Goal: Information Seeking & Learning: Learn about a topic

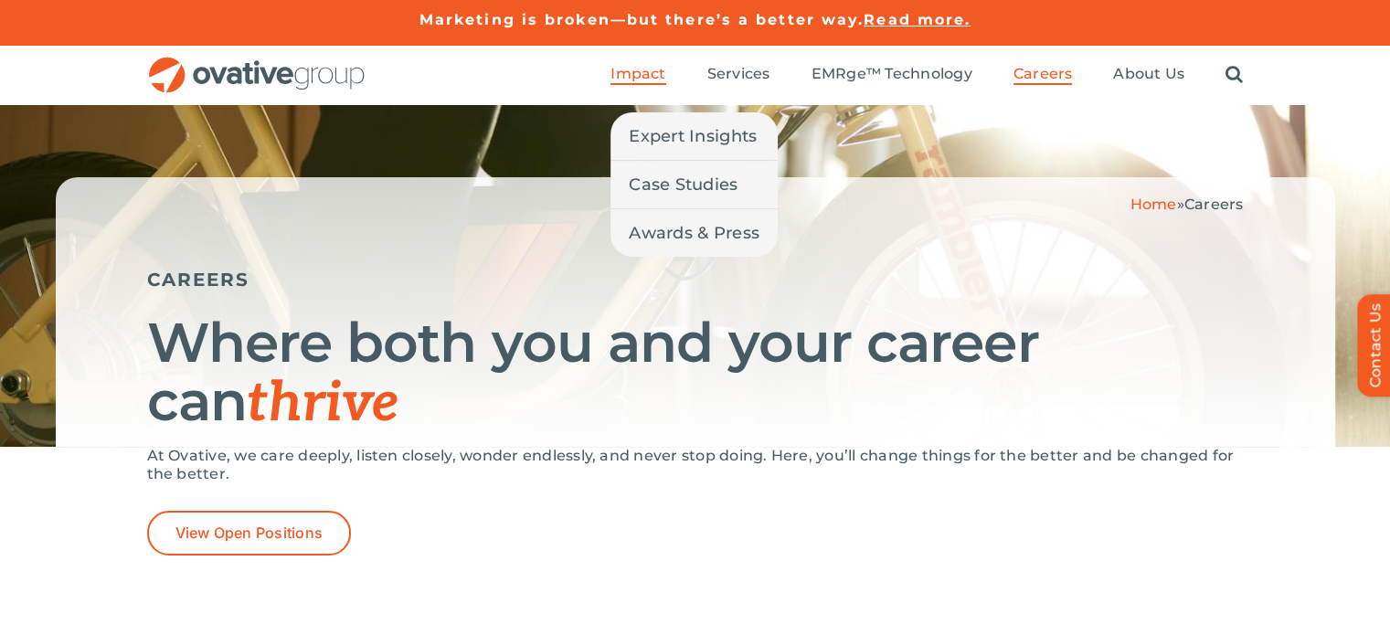
click at [654, 77] on span "Impact" at bounding box center [637, 74] width 55 height 18
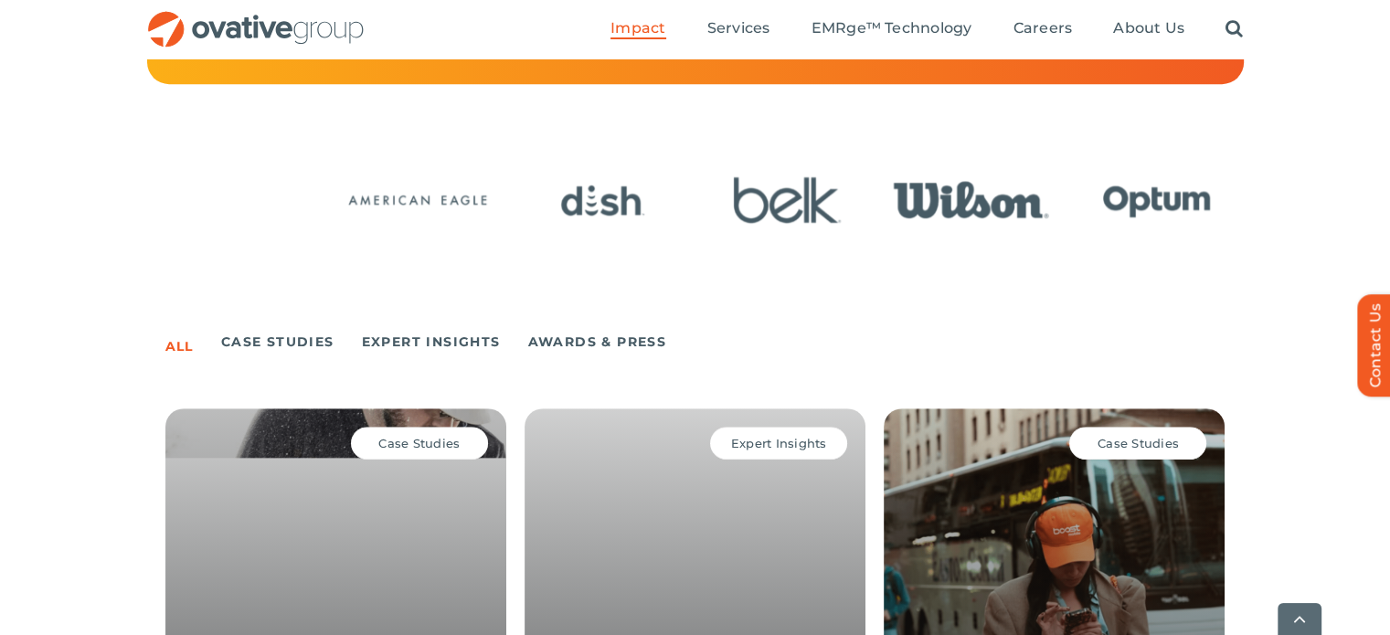
scroll to position [925, 0]
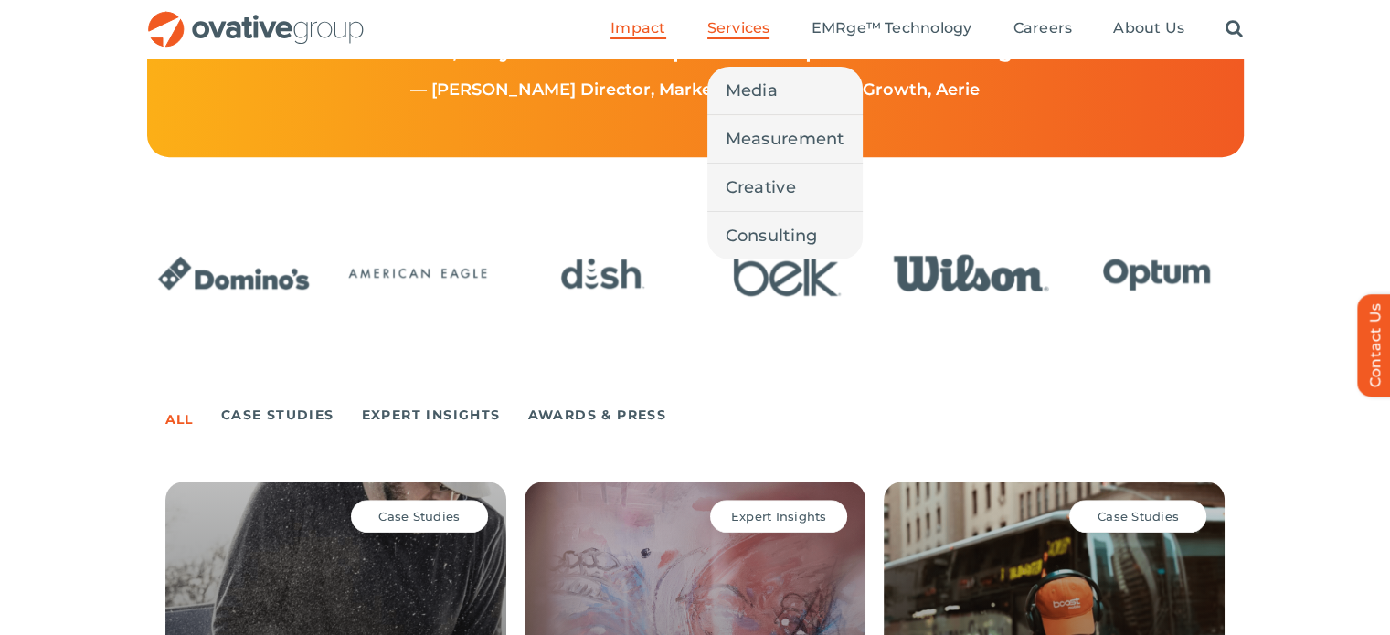
click at [731, 25] on span "Services" at bounding box center [738, 28] width 63 height 18
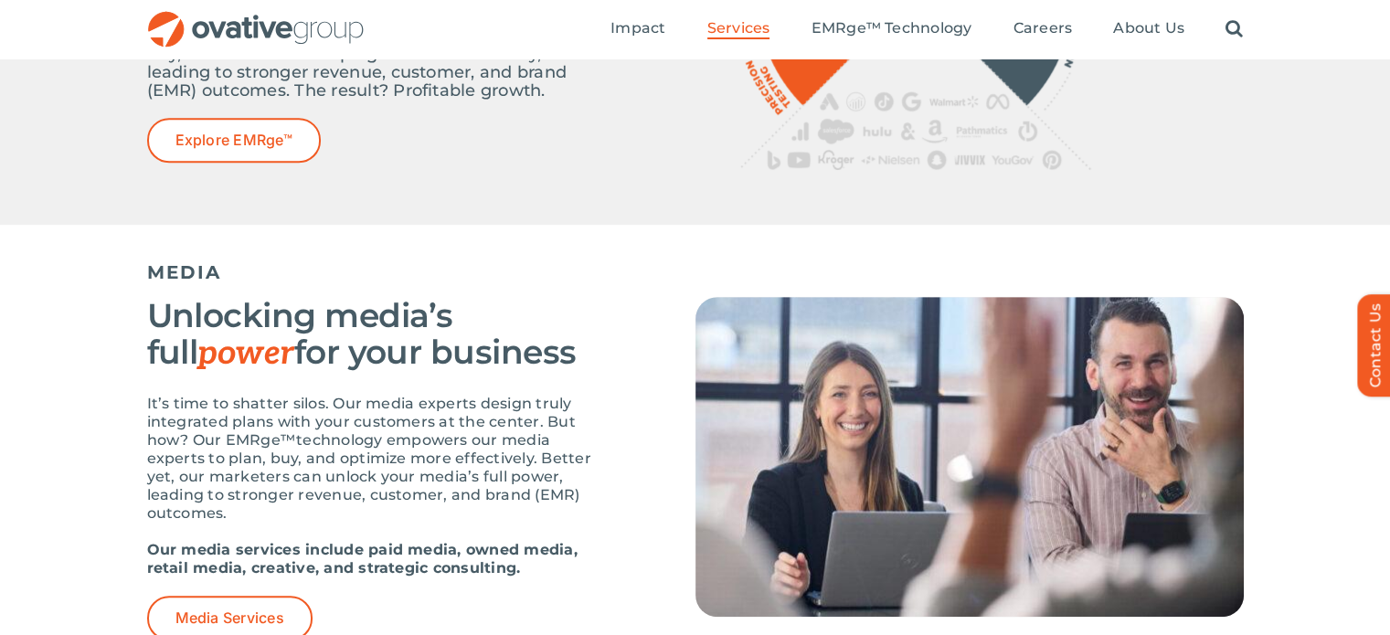
scroll to position [930, 0]
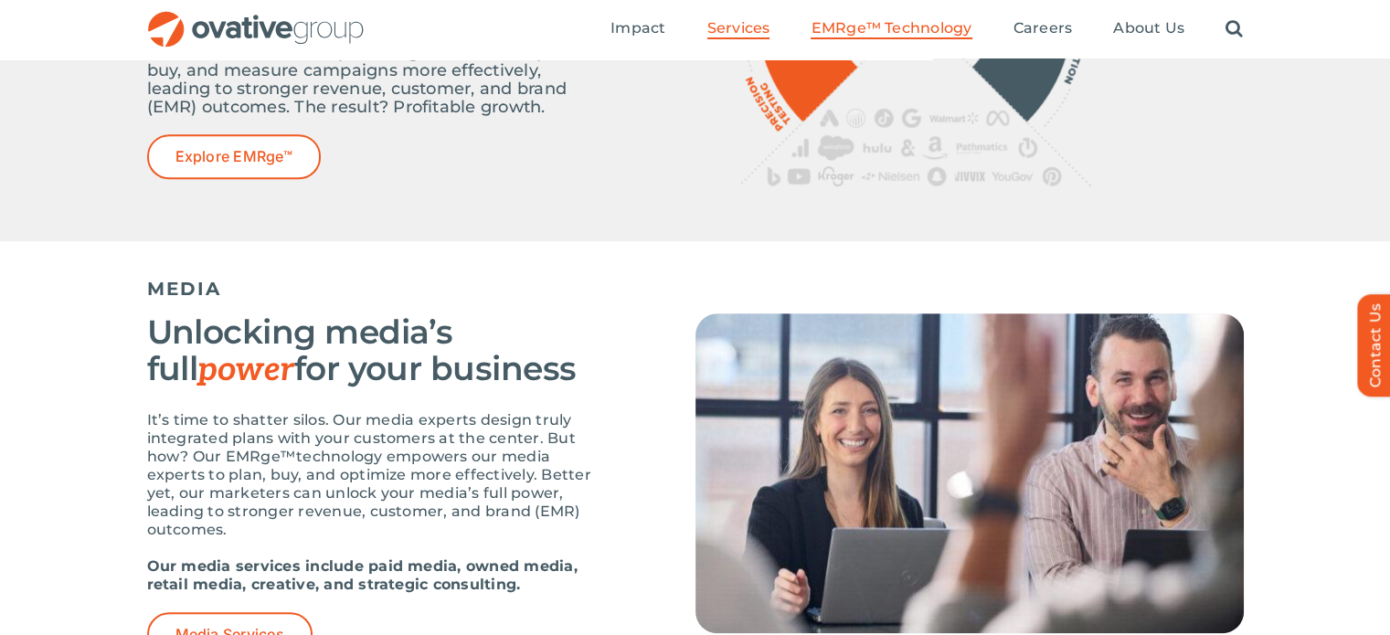
click at [868, 31] on span "EMRge™ Technology" at bounding box center [890, 28] width 161 height 18
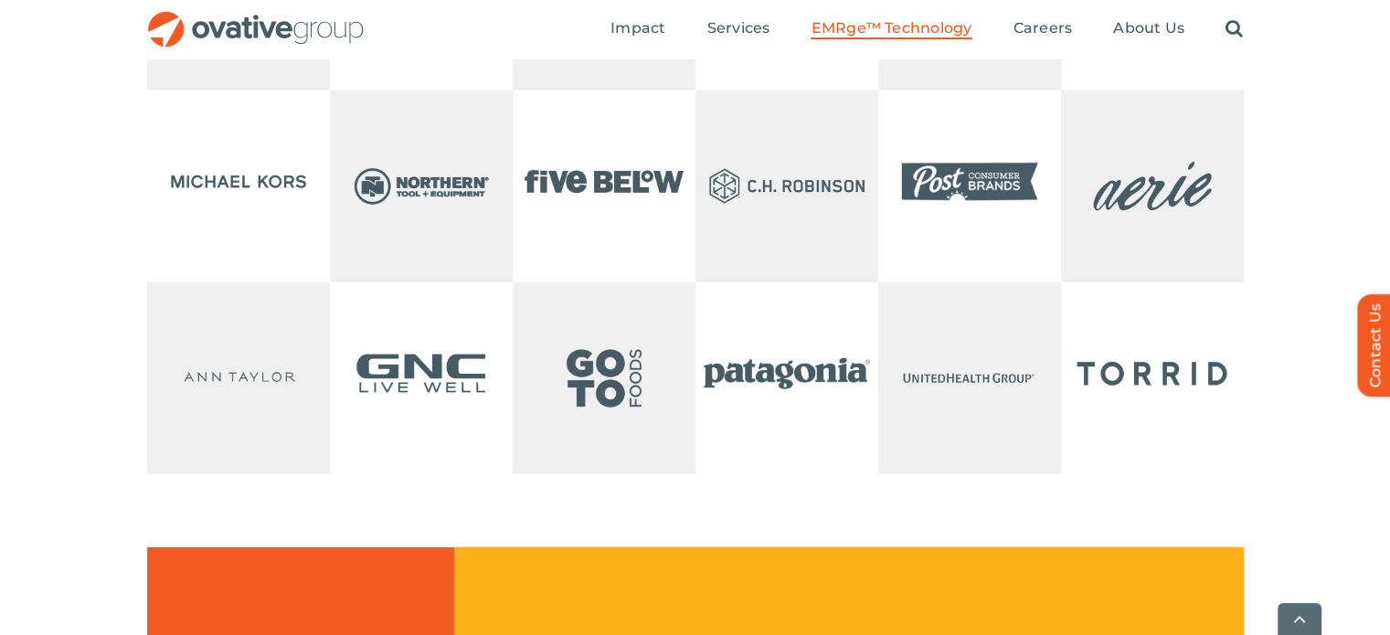
scroll to position [4103, 0]
